Goal: Check status

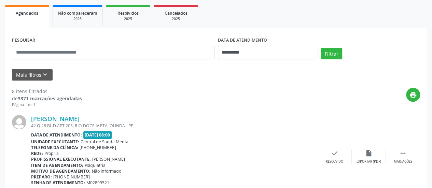
scroll to position [63, 0]
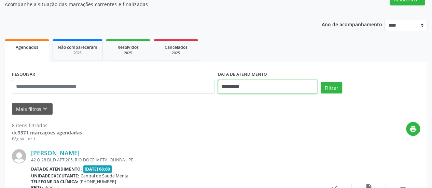
click at [237, 83] on input "**********" at bounding box center [267, 87] width 99 height 14
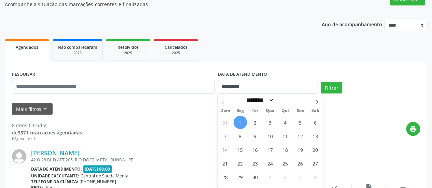
click at [219, 98] on span at bounding box center [223, 100] width 12 height 12
select select "*"
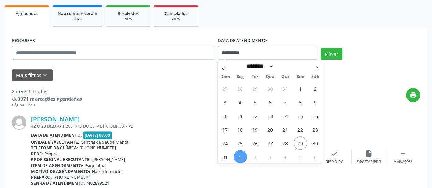
scroll to position [97, 0]
click at [304, 143] on span "29" at bounding box center [299, 142] width 13 height 13
type input "**********"
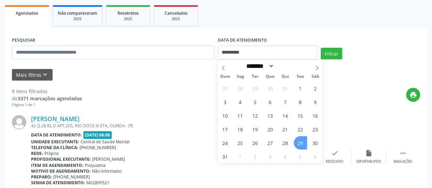
click at [303, 143] on span "29" at bounding box center [299, 142] width 13 height 13
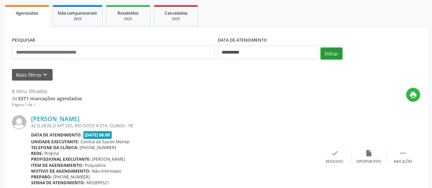
click at [326, 54] on button "Filtrar" at bounding box center [330, 54] width 21 height 12
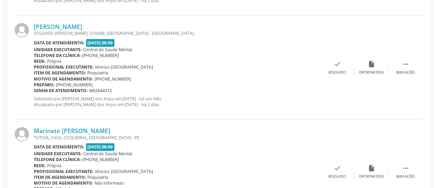
scroll to position [404, 0]
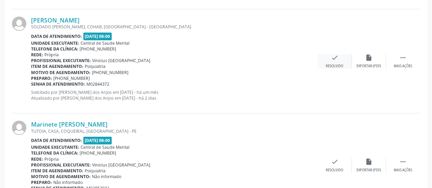
click at [328, 59] on div "check Resolvido" at bounding box center [334, 61] width 34 height 15
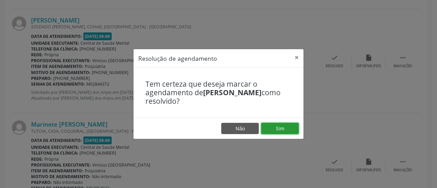
click at [274, 127] on button "Sim" at bounding box center [280, 129] width 38 height 12
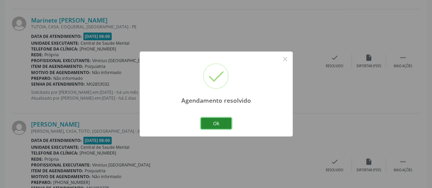
click at [222, 122] on button "Ok" at bounding box center [216, 124] width 31 height 12
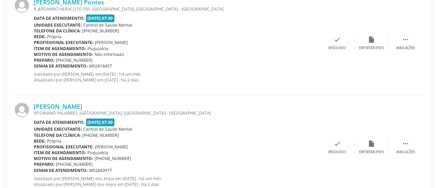
scroll to position [131, 0]
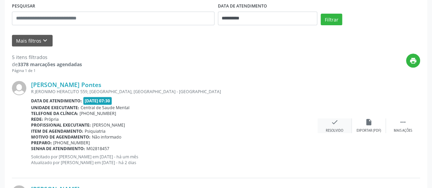
click at [335, 118] on icon "check" at bounding box center [335, 122] width 8 height 8
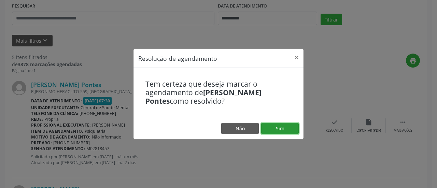
drag, startPoint x: 286, startPoint y: 129, endPoint x: 263, endPoint y: 128, distance: 23.6
click at [286, 129] on button "Sim" at bounding box center [280, 129] width 38 height 12
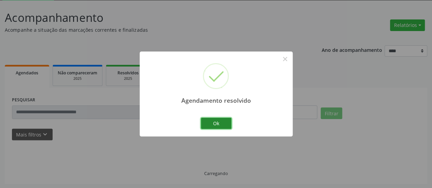
scroll to position [44, 0]
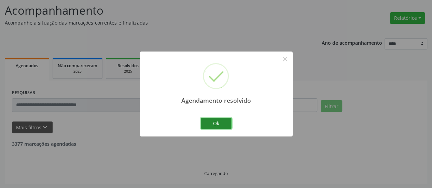
click at [220, 121] on button "Ok" at bounding box center [216, 124] width 31 height 12
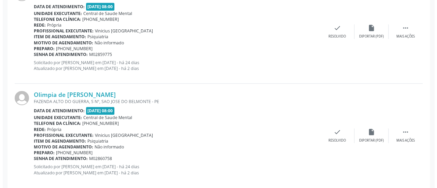
scroll to position [444, 0]
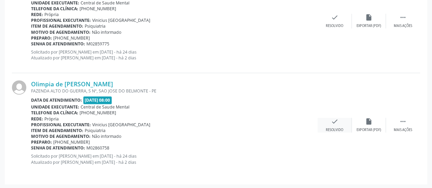
click at [341, 119] on div "check Resolvido" at bounding box center [334, 125] width 34 height 15
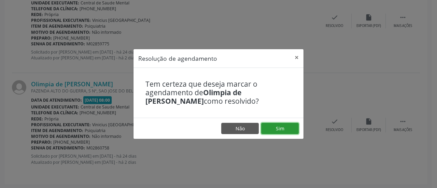
click at [287, 126] on button "Sim" at bounding box center [280, 129] width 38 height 12
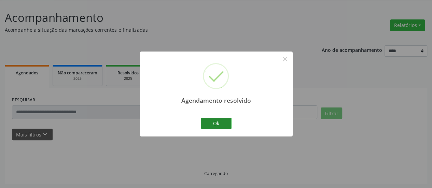
scroll to position [44, 0]
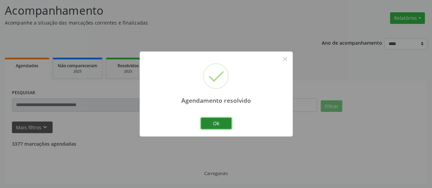
click at [223, 128] on button "Ok" at bounding box center [216, 124] width 31 height 12
